Goal: Information Seeking & Learning: Find specific fact

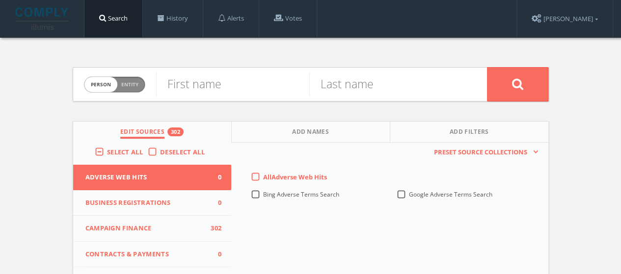
click at [160, 155] on label "Deselect All" at bounding box center [185, 153] width 50 height 10
click at [0, 0] on input "Deselect All" at bounding box center [0, 0] width 0 height 0
click at [134, 157] on div "Select All Deselect All" at bounding box center [152, 154] width 158 height 23
click at [107, 149] on label "Select All" at bounding box center [127, 153] width 41 height 10
click at [0, 0] on input "Select All" at bounding box center [0, 0] width 0 height 0
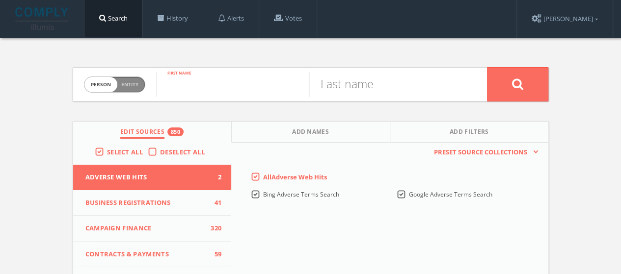
click at [185, 88] on input "text" at bounding box center [232, 85] width 153 height 26
type input "[PERSON_NAME]"
click at [487, 67] on button at bounding box center [517, 84] width 61 height 34
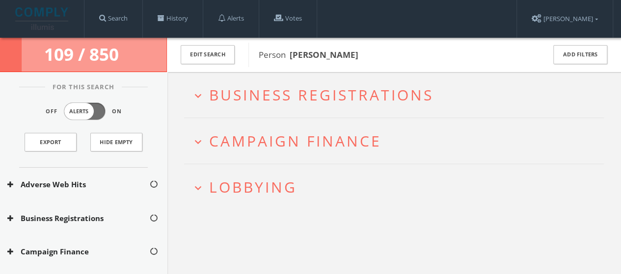
click at [234, 182] on span "Lobbying" at bounding box center [253, 187] width 88 height 20
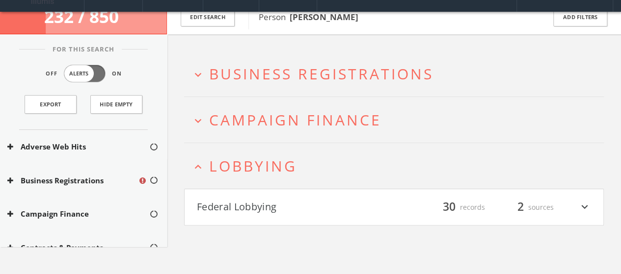
scroll to position [57, 0]
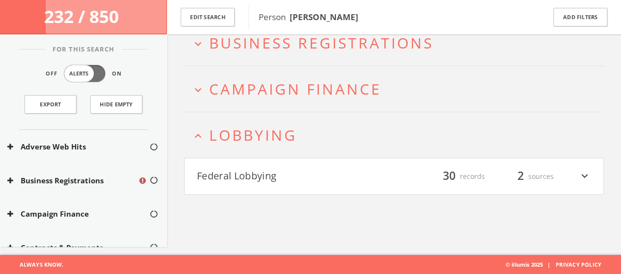
click at [278, 189] on h4 "Federal Lobbying filter_list 30 records 2 sources expand_more" at bounding box center [393, 176] width 419 height 36
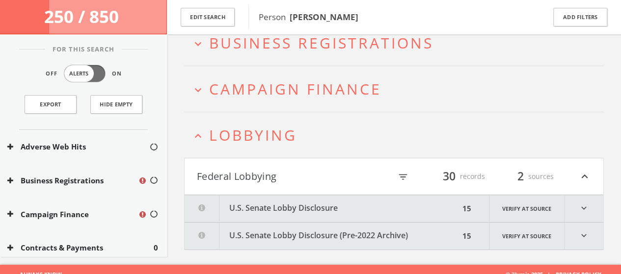
scroll to position [65, 0]
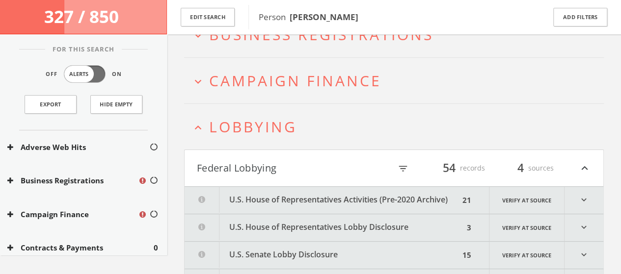
click at [247, 128] on span "Lobbying" at bounding box center [253, 127] width 88 height 20
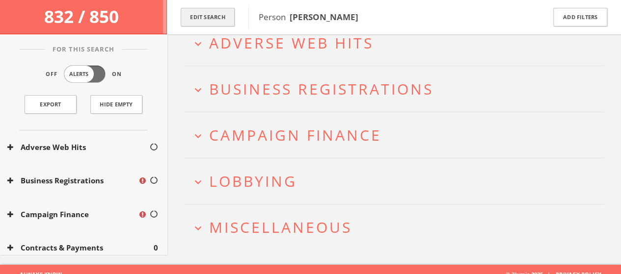
scroll to position [66, 0]
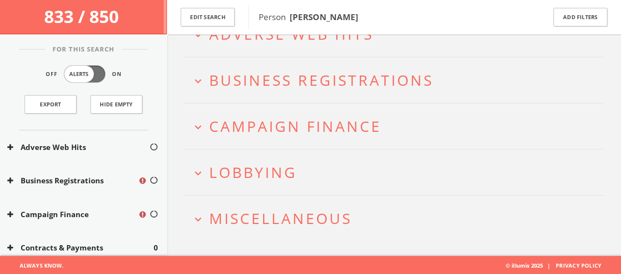
click at [338, 178] on button "expand_more Lobbying" at bounding box center [397, 172] width 412 height 16
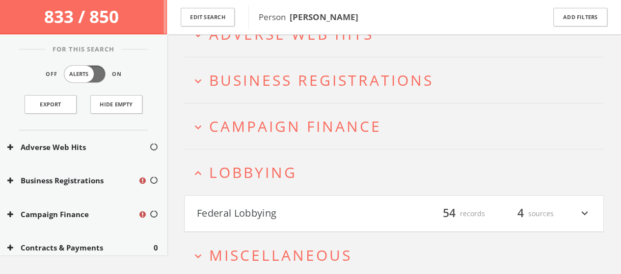
scroll to position [103, 0]
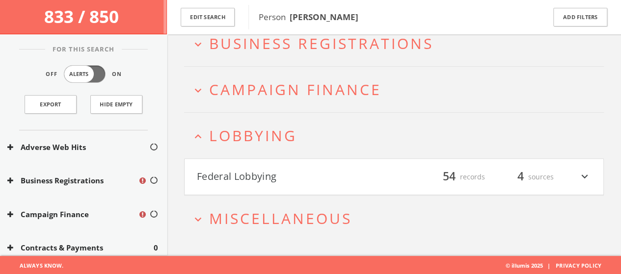
click at [317, 176] on button "Federal Lobbying" at bounding box center [295, 177] width 197 height 17
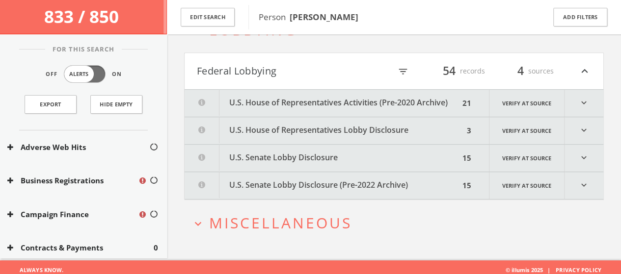
scroll to position [212, 0]
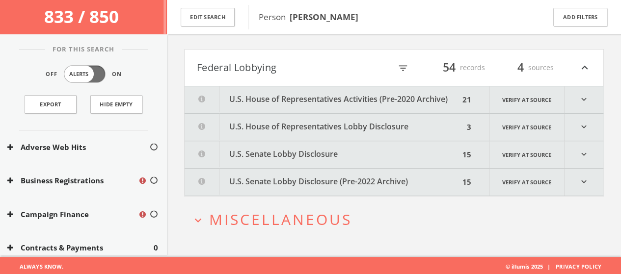
click at [448, 183] on button "U.S. Senate Lobby Disclosure (Pre-2022 Archive)" at bounding box center [321, 182] width 275 height 27
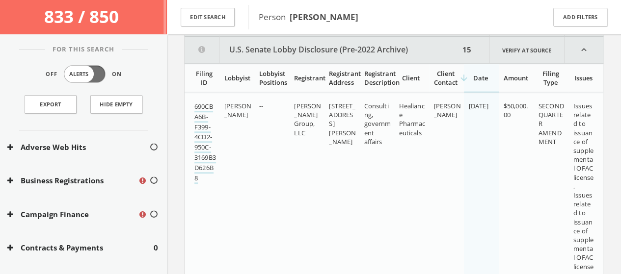
scroll to position [344, 0]
click at [586, 52] on icon "expand_less" at bounding box center [583, 49] width 39 height 26
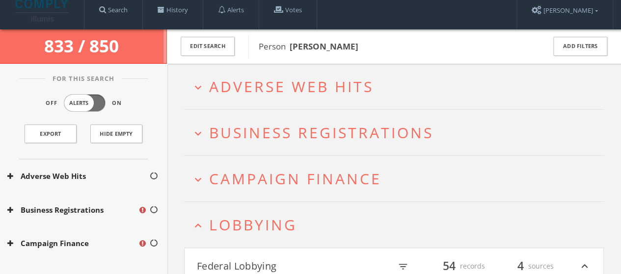
scroll to position [3, 0]
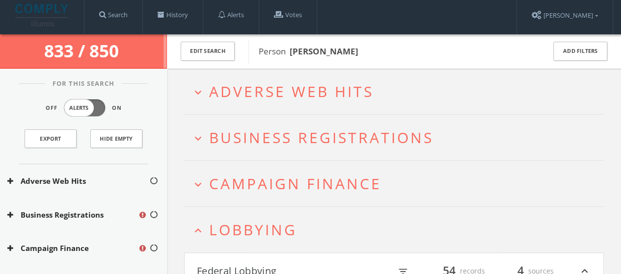
click at [463, 190] on button "expand_more Campaign Finance" at bounding box center [397, 184] width 412 height 16
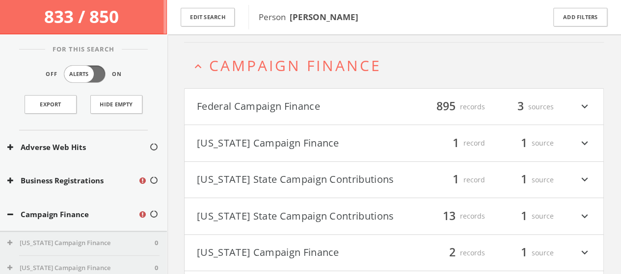
scroll to position [129, 0]
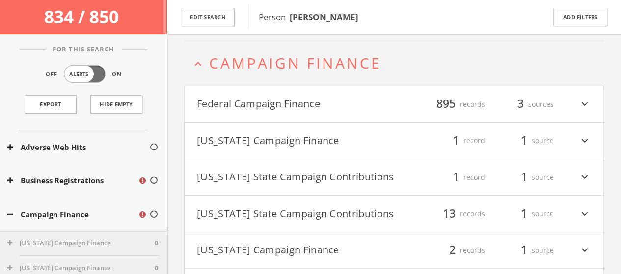
click at [585, 106] on icon "expand_more" at bounding box center [584, 104] width 13 height 17
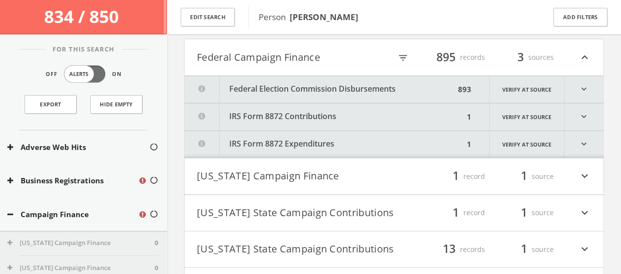
scroll to position [180, 0]
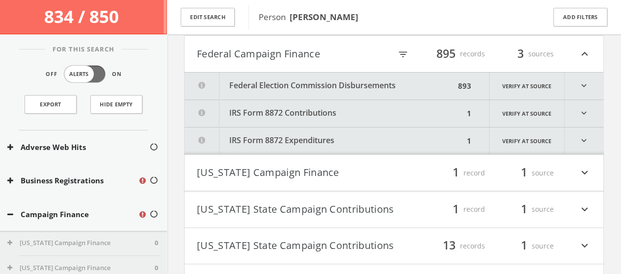
click at [578, 90] on icon "expand_more" at bounding box center [583, 86] width 39 height 27
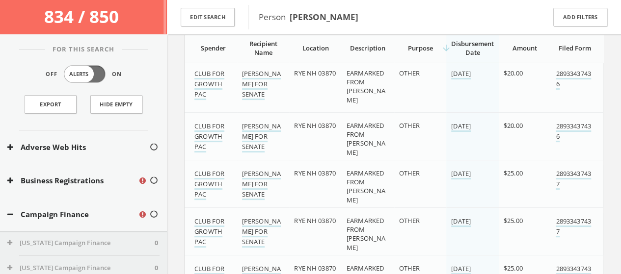
scroll to position [9372, 0]
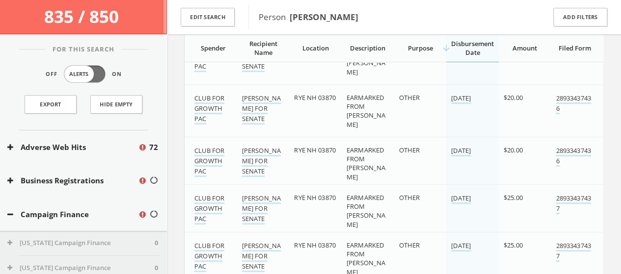
click at [459, 41] on span "Disbursement Date" at bounding box center [472, 48] width 43 height 18
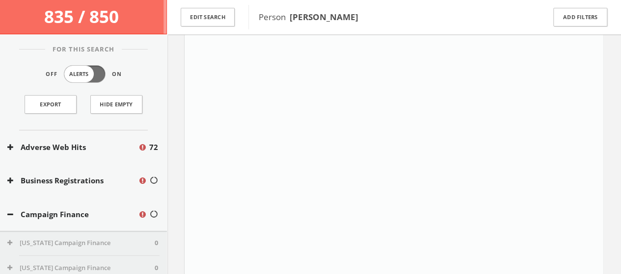
scroll to position [216, 0]
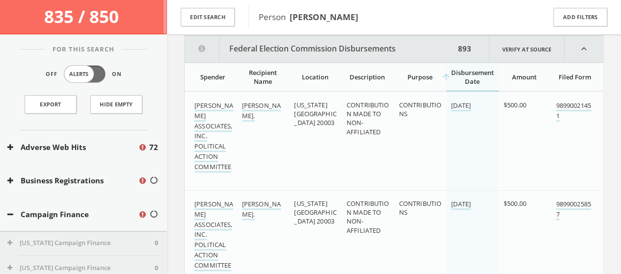
click at [464, 45] on div "893" at bounding box center [464, 49] width 19 height 26
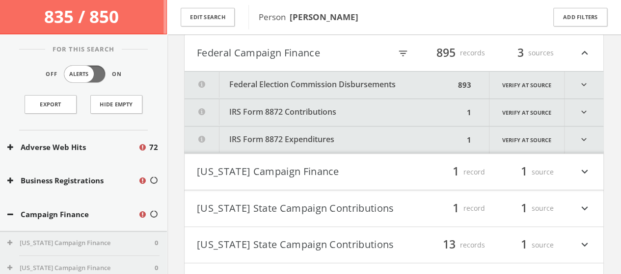
scroll to position [180, 0]
click at [575, 87] on icon "expand_more" at bounding box center [583, 86] width 39 height 27
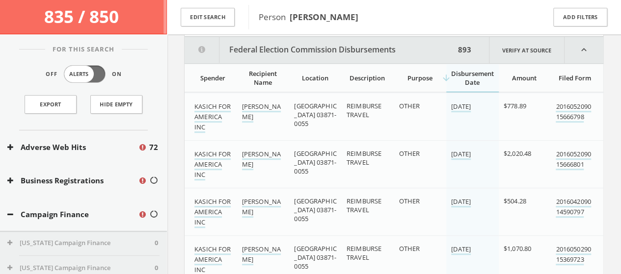
scroll to position [216, 0]
